Goal: Find specific page/section: Find specific page/section

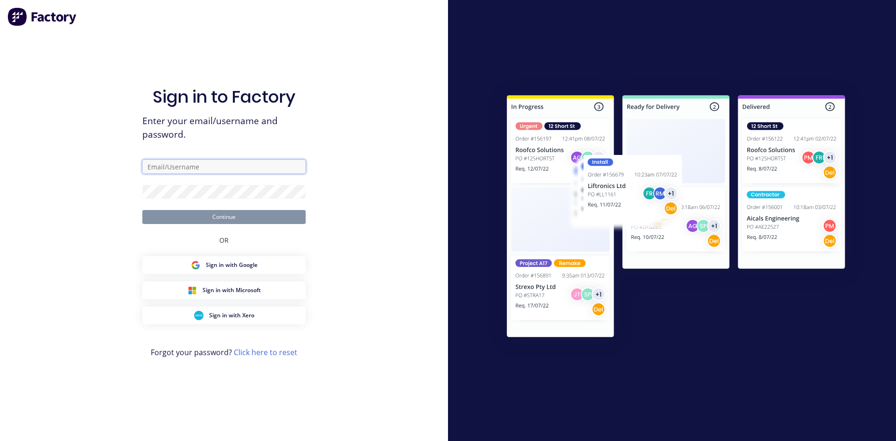
type input "[PERSON_NAME][EMAIL_ADDRESS][DOMAIN_NAME]"
click at [278, 212] on button "Continue" at bounding box center [223, 217] width 163 height 14
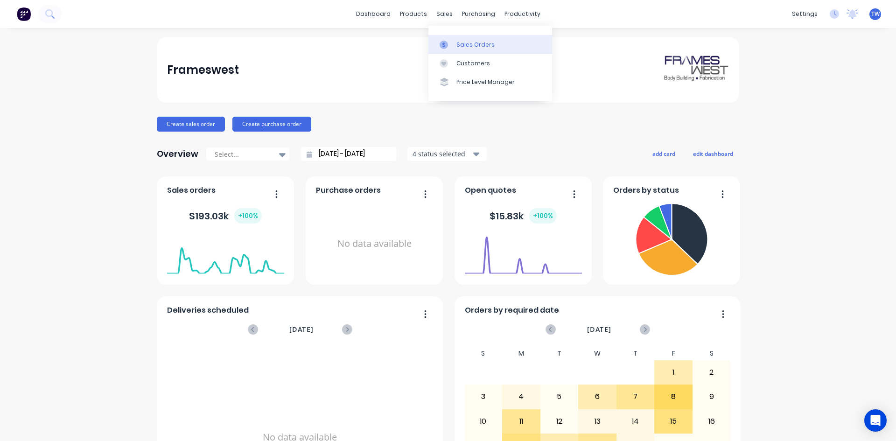
click at [447, 49] on icon at bounding box center [444, 45] width 8 height 8
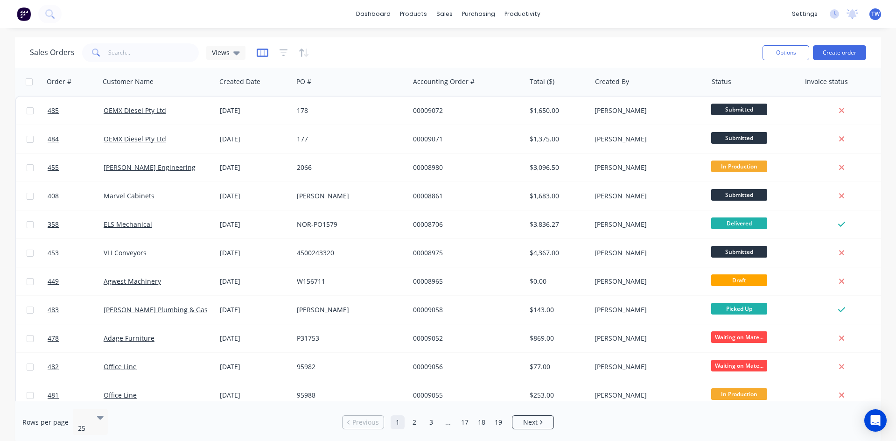
click at [266, 52] on icon "button" at bounding box center [263, 53] width 12 height 8
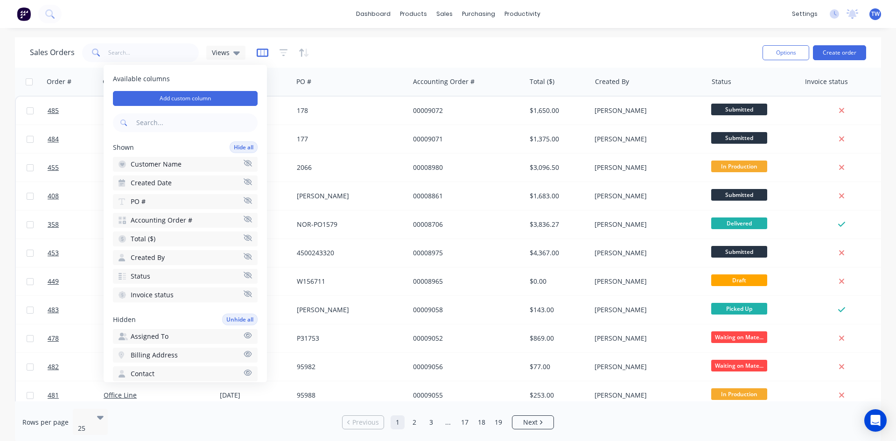
click at [266, 52] on icon "button" at bounding box center [263, 53] width 12 height 8
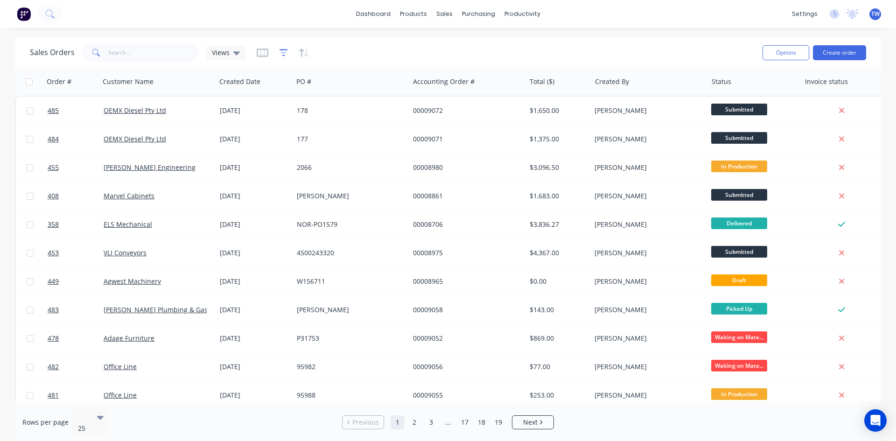
click at [279, 52] on icon "button" at bounding box center [283, 52] width 8 height 9
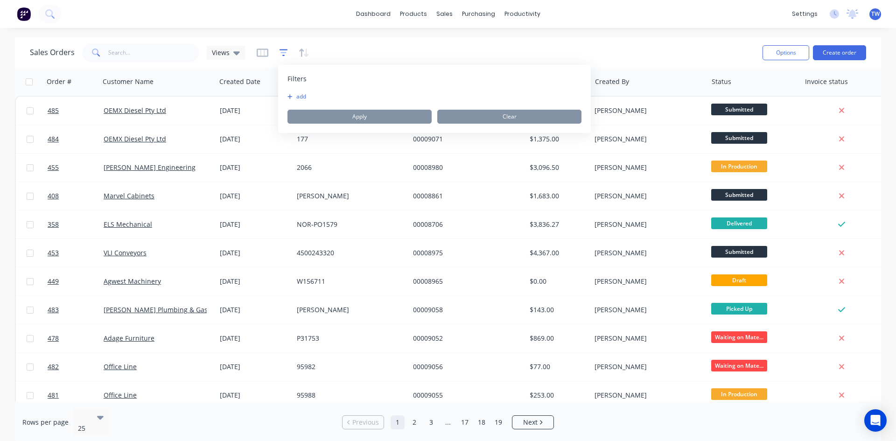
click at [279, 52] on icon "button" at bounding box center [283, 52] width 8 height 9
click at [322, 52] on div "Sales Orders Views" at bounding box center [392, 52] width 725 height 23
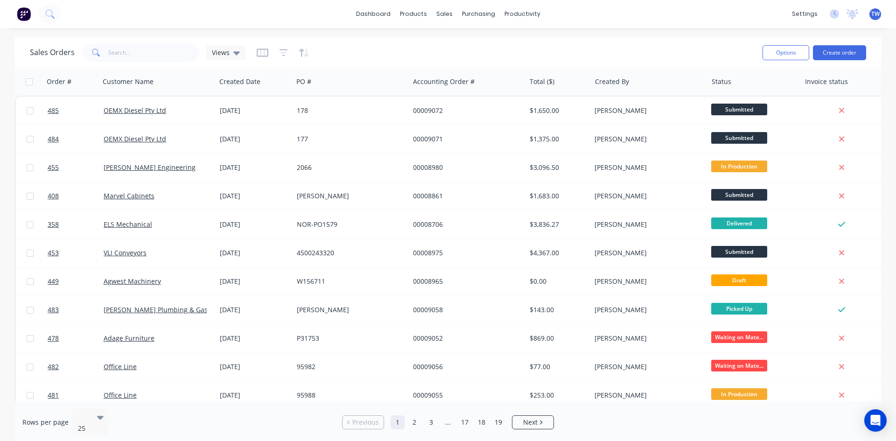
click at [293, 52] on div at bounding box center [283, 52] width 53 height 15
click at [300, 52] on icon "button" at bounding box center [301, 53] width 5 height 8
click at [337, 52] on div "Sales Orders Views" at bounding box center [392, 52] width 725 height 23
click at [227, 51] on span "Views" at bounding box center [221, 53] width 18 height 10
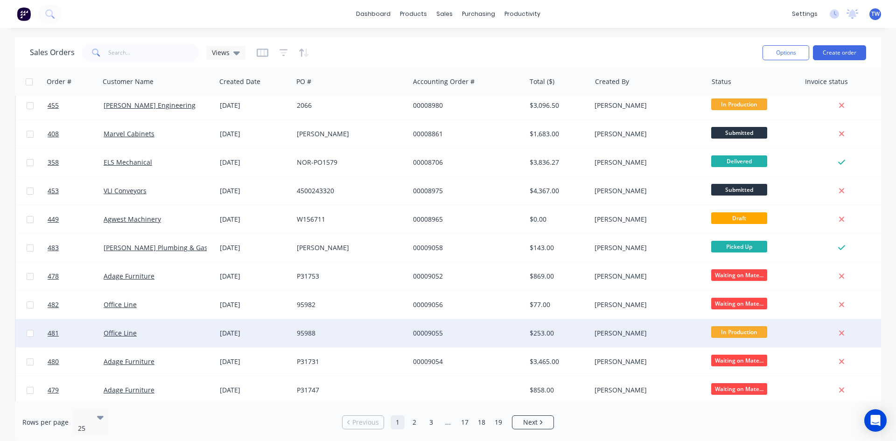
scroll to position [140, 0]
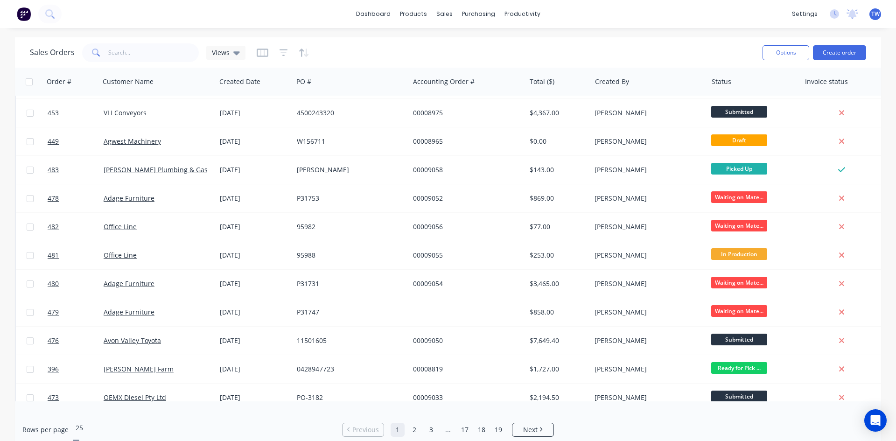
click at [91, 415] on div at bounding box center [143, 415] width 134 height 11
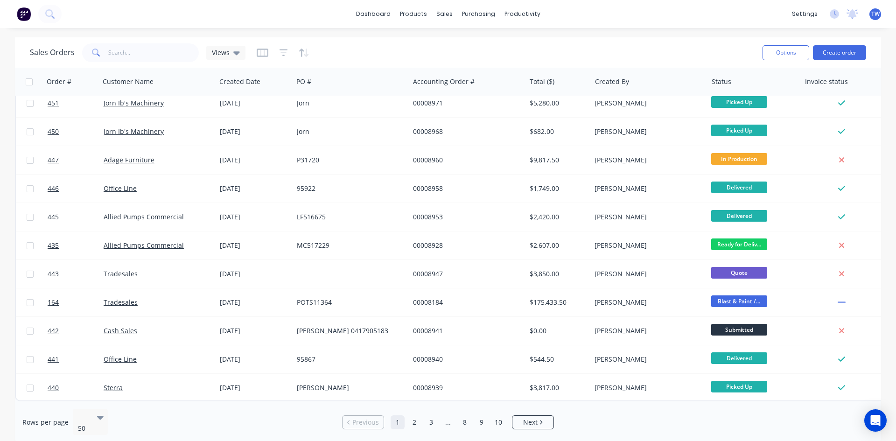
scroll to position [1120, 0]
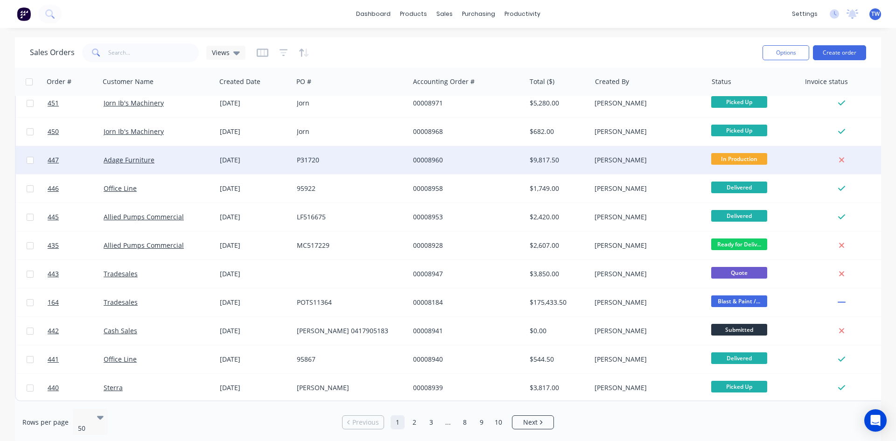
click at [243, 155] on div "[DATE]" at bounding box center [255, 159] width 70 height 9
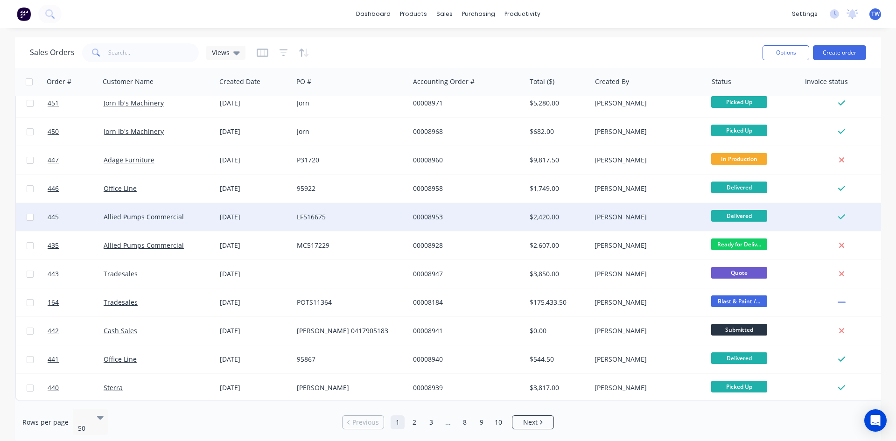
scroll to position [1122, 0]
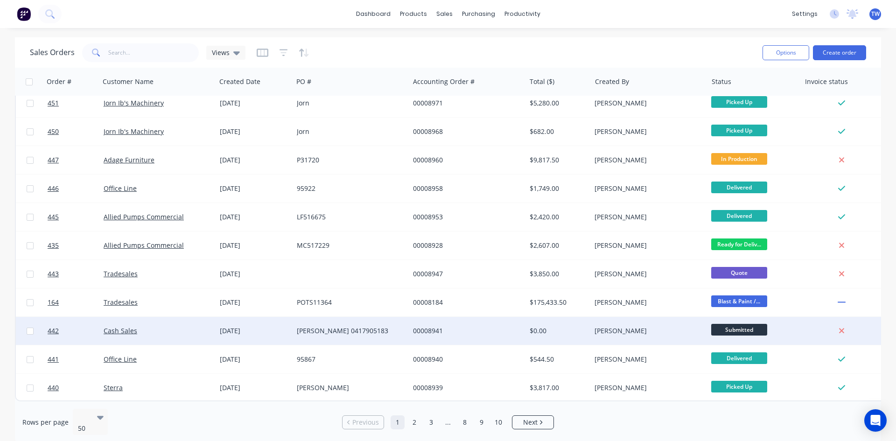
click at [358, 332] on div "[PERSON_NAME] 0417905183" at bounding box center [351, 331] width 116 height 28
